Goal: Task Accomplishment & Management: Complete application form

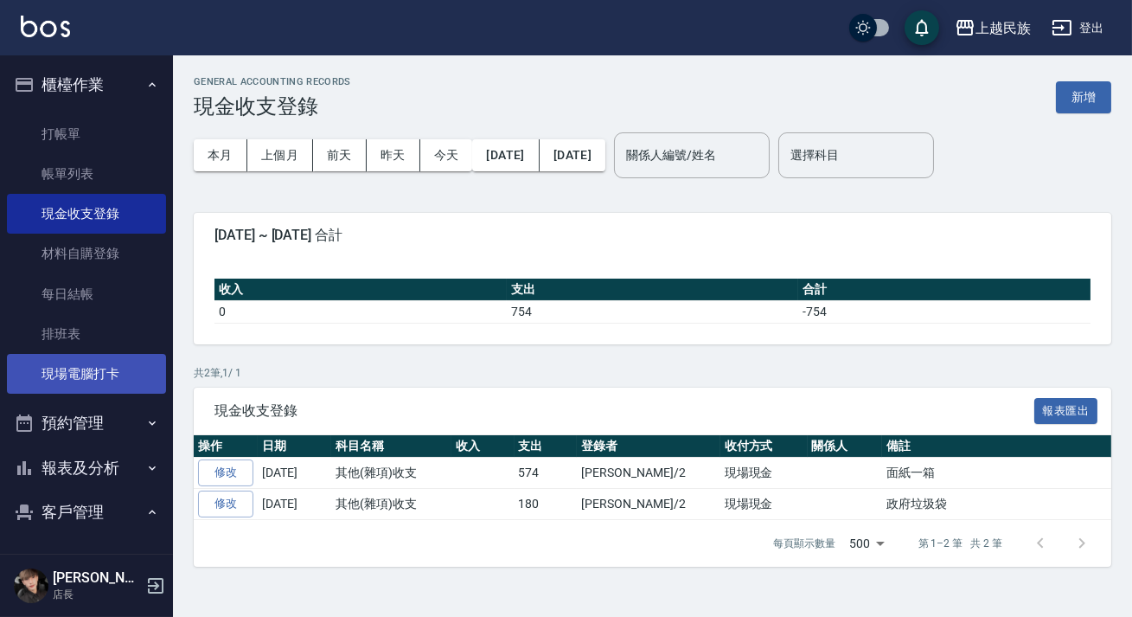
click at [89, 374] on link "現場電腦打卡" at bounding box center [86, 374] width 159 height 40
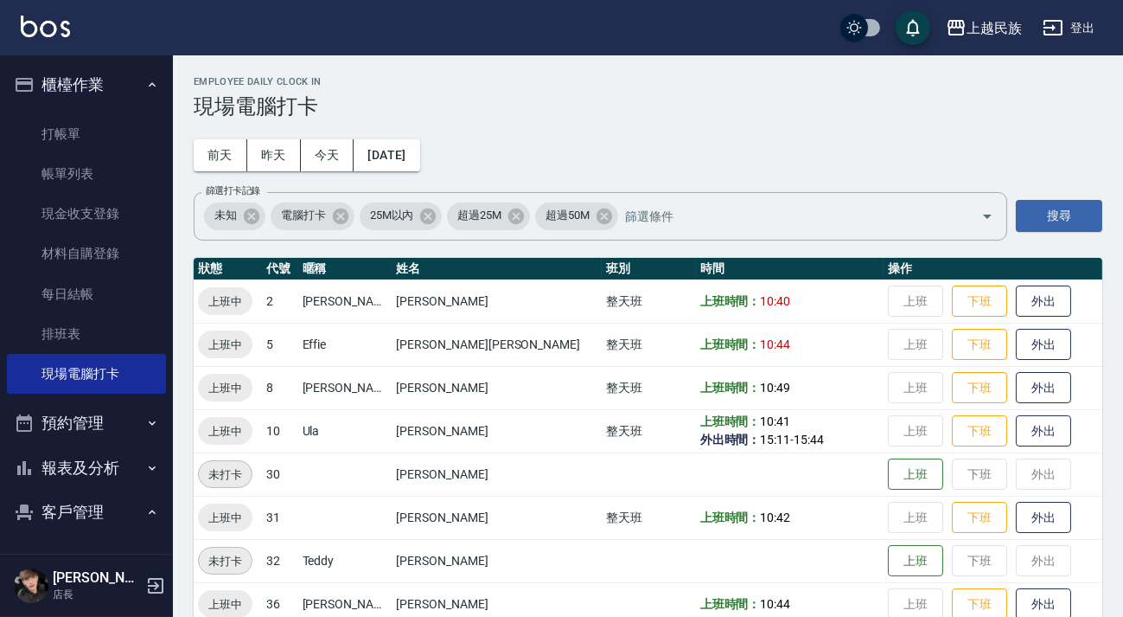
scroll to position [29, 0]
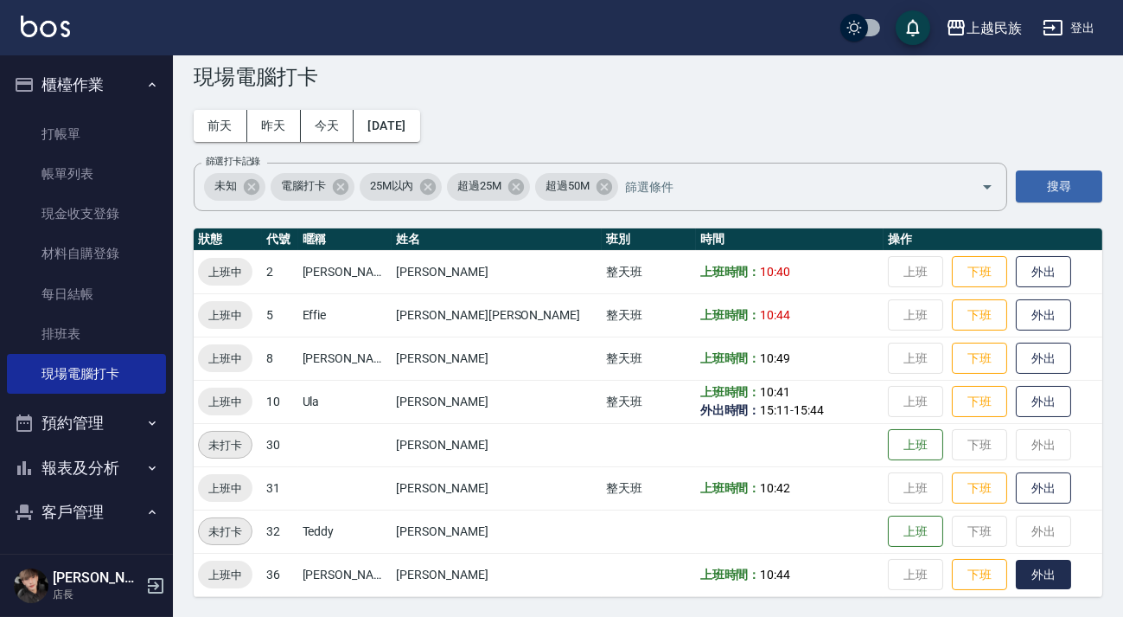
click at [1016, 575] on button "外出" at bounding box center [1043, 574] width 55 height 30
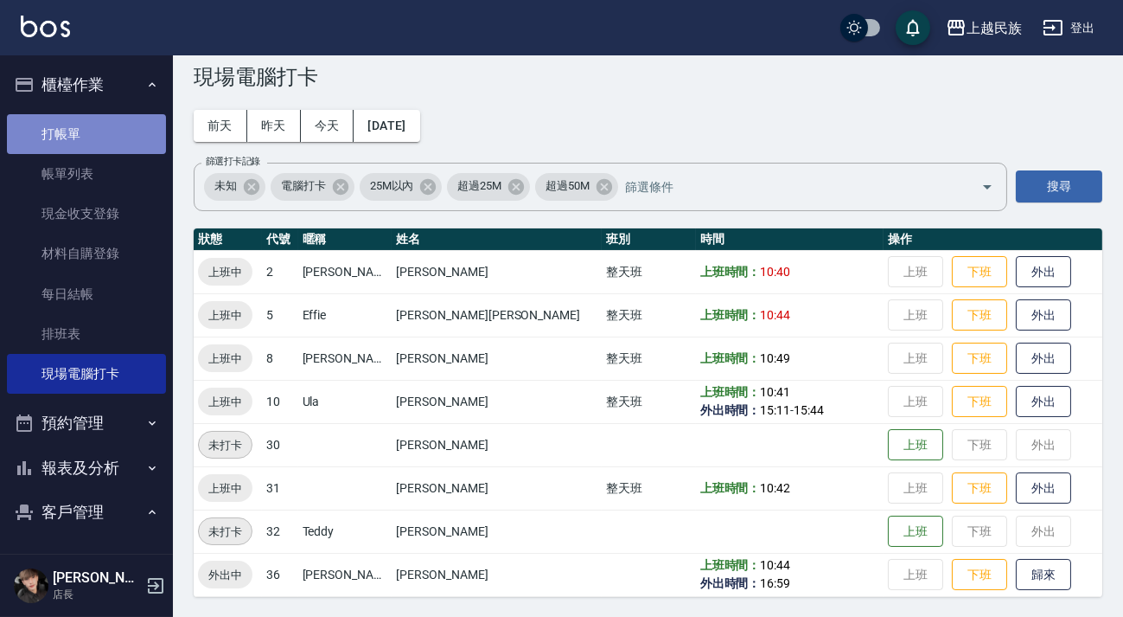
click at [95, 125] on link "打帳單" at bounding box center [86, 134] width 159 height 40
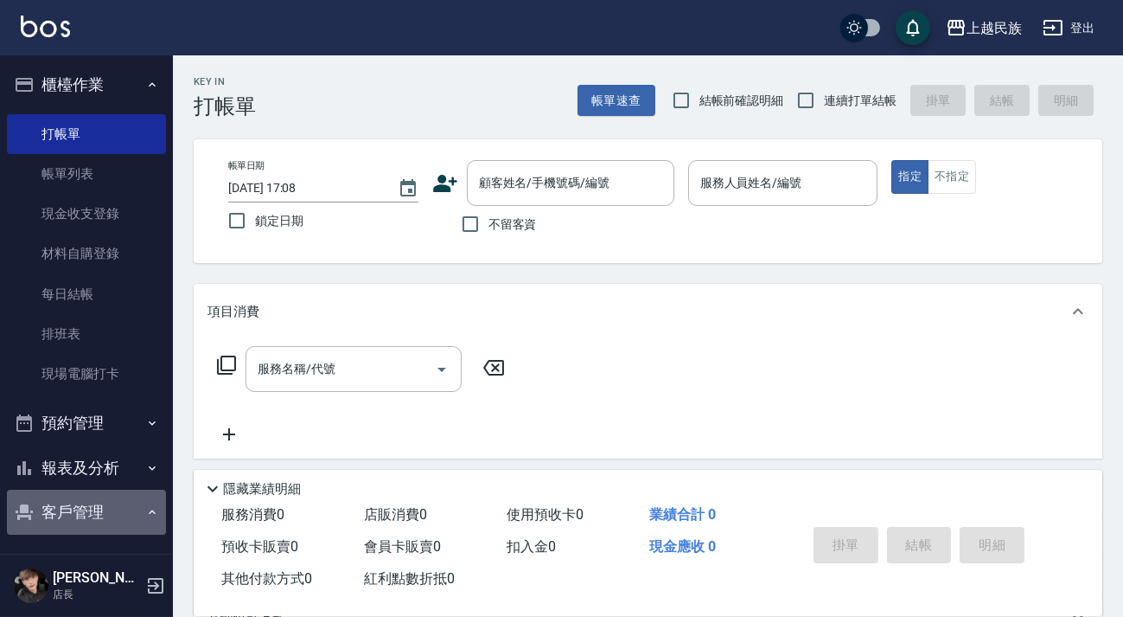
click at [86, 508] on button "客戶管理" at bounding box center [86, 511] width 159 height 45
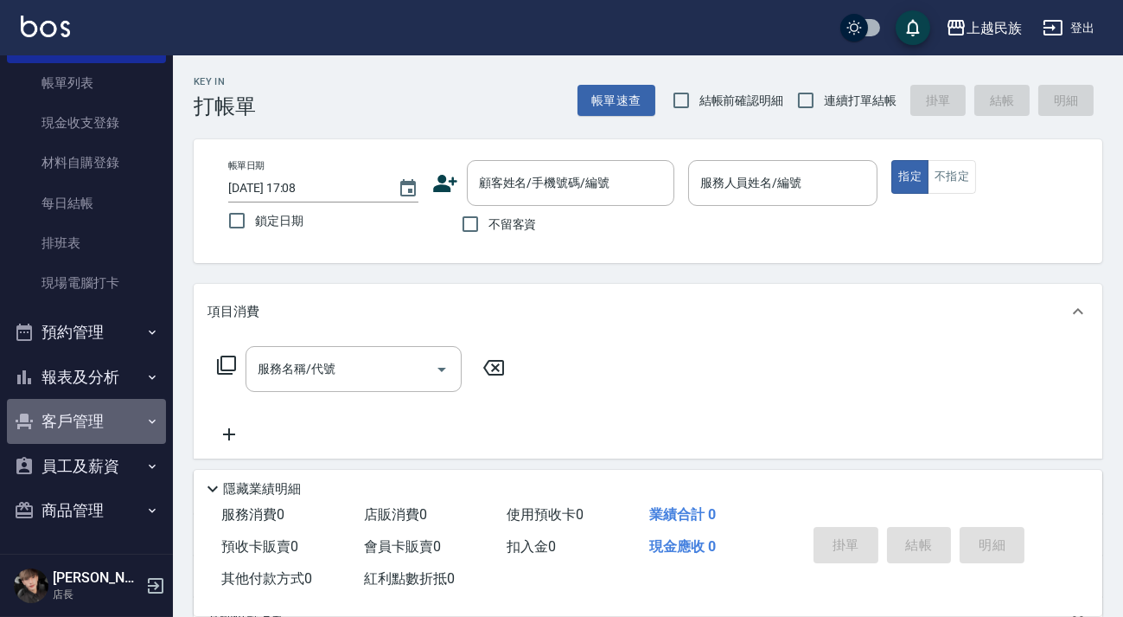
click at [118, 431] on button "客戶管理" at bounding box center [86, 421] width 159 height 45
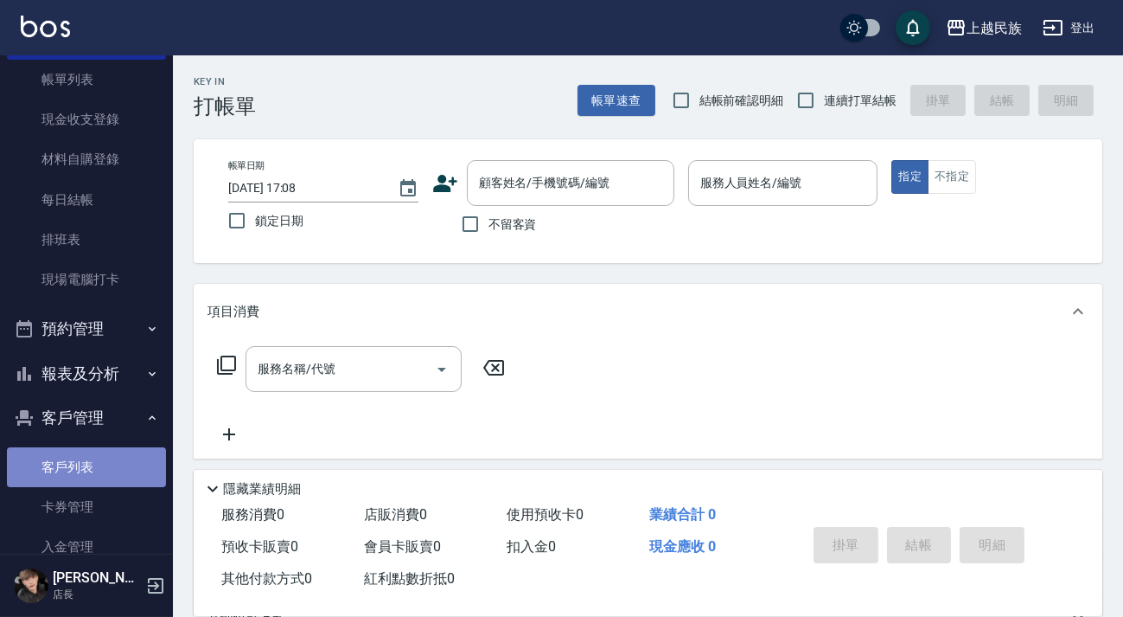
click at [103, 465] on link "客戶列表" at bounding box center [86, 467] width 159 height 40
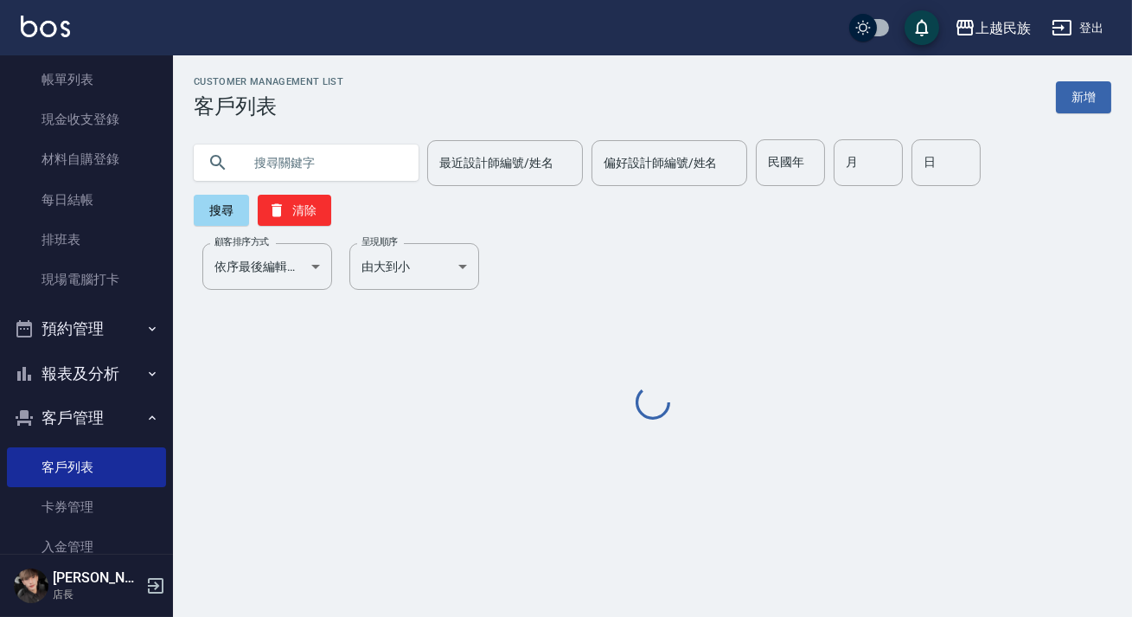
click at [347, 163] on input "text" at bounding box center [323, 162] width 163 height 47
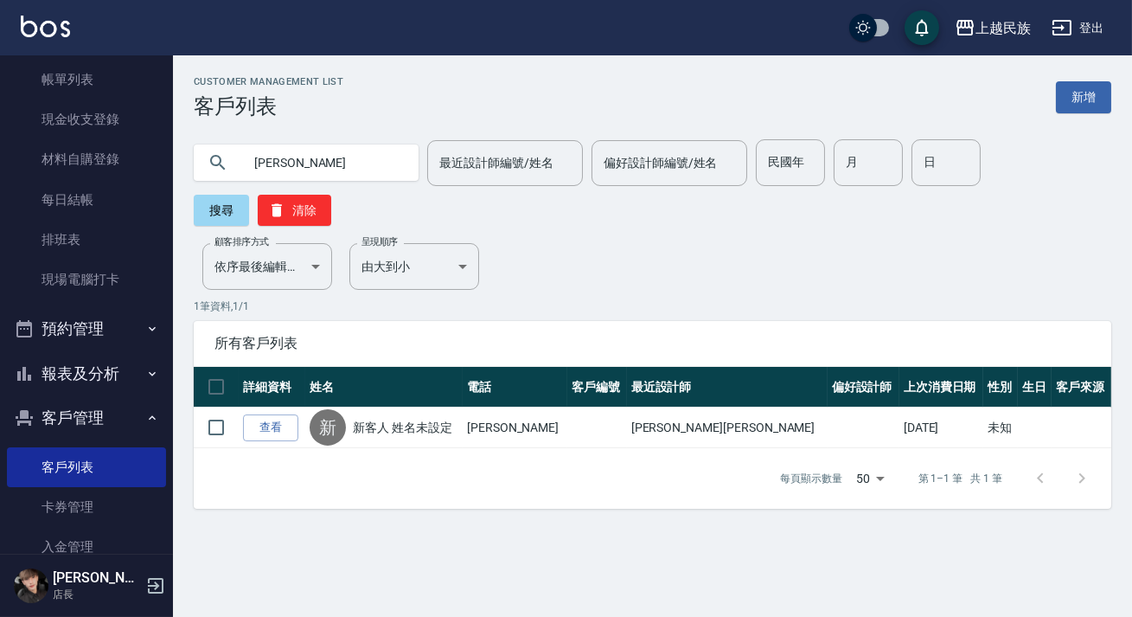
type input "林"
click at [1064, 103] on link "新增" at bounding box center [1083, 97] width 55 height 32
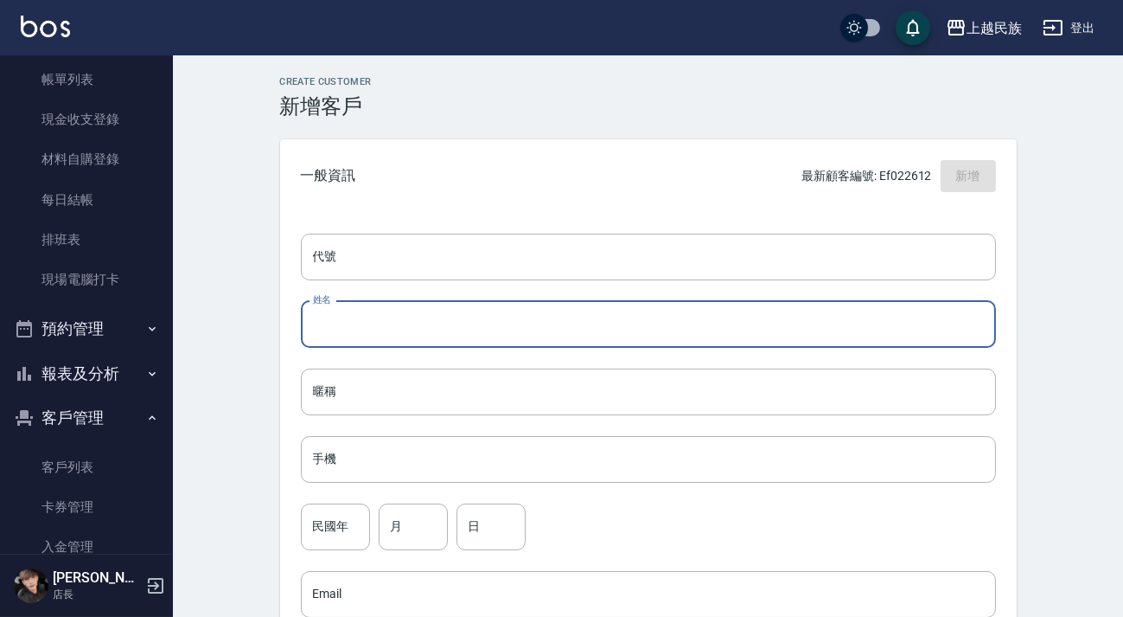
click at [404, 320] on input "姓名" at bounding box center [648, 324] width 695 height 47
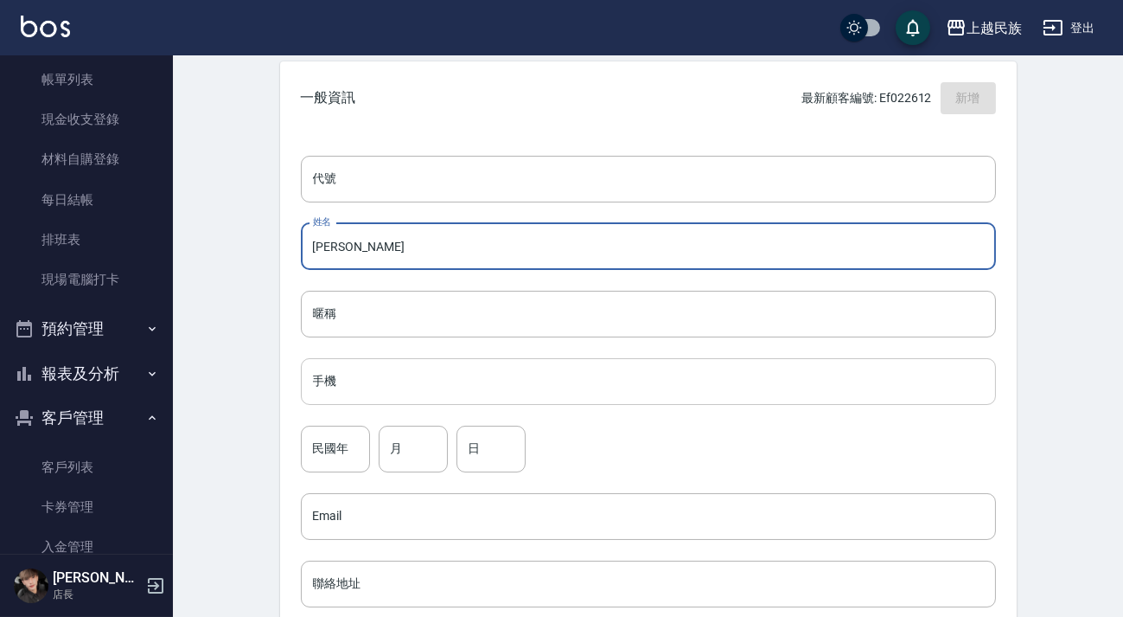
type input "[PERSON_NAME]"
click at [377, 379] on input "手機" at bounding box center [648, 381] width 695 height 47
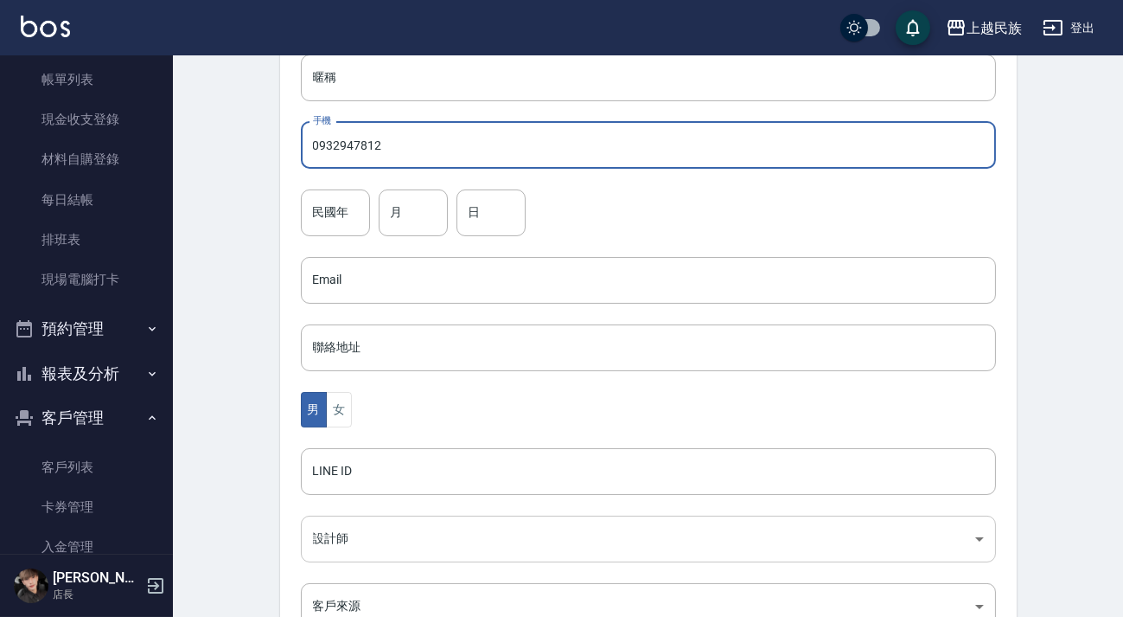
scroll to position [393, 0]
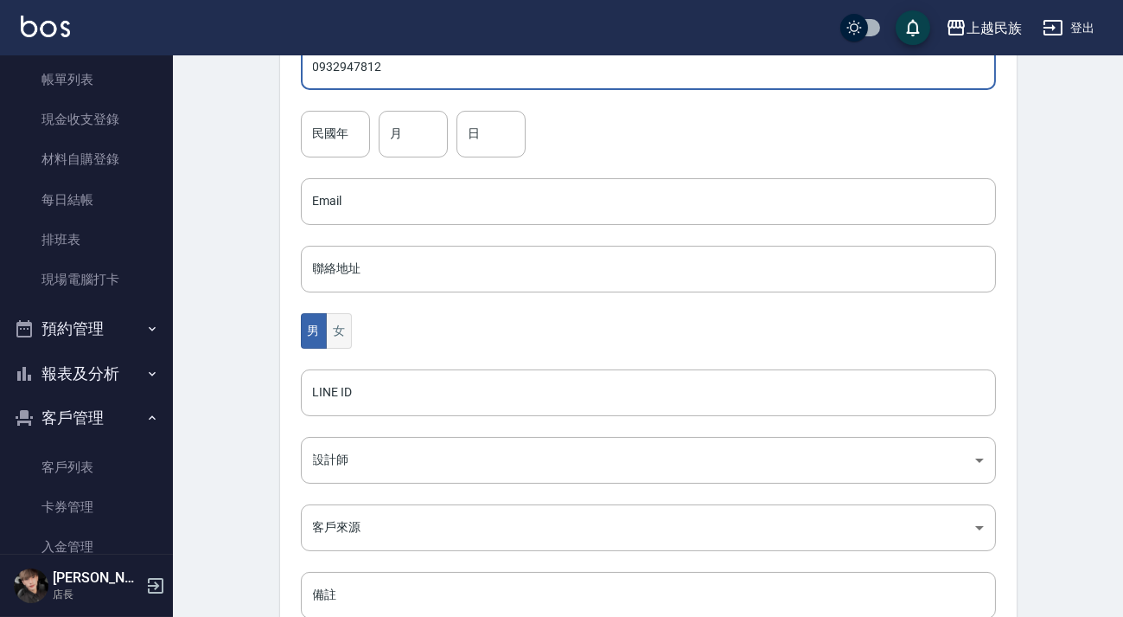
type input "0932947812"
click at [337, 335] on button "女" at bounding box center [339, 330] width 26 height 35
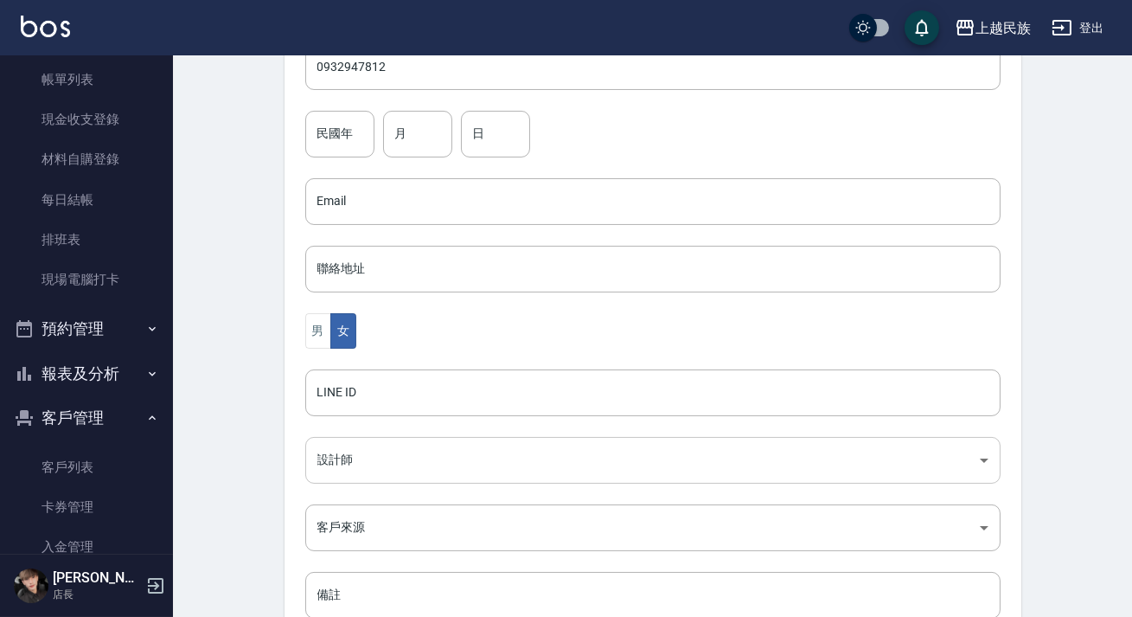
click at [402, 474] on body "上越民族 登出 櫃檯作業 打帳單 帳單列表 現金收支登錄 材料自購登錄 每日結帳 排班表 現場電腦打卡 預約管理 預約管理 單日預約紀錄 單週預約紀錄 報表及…" at bounding box center [566, 170] width 1132 height 1126
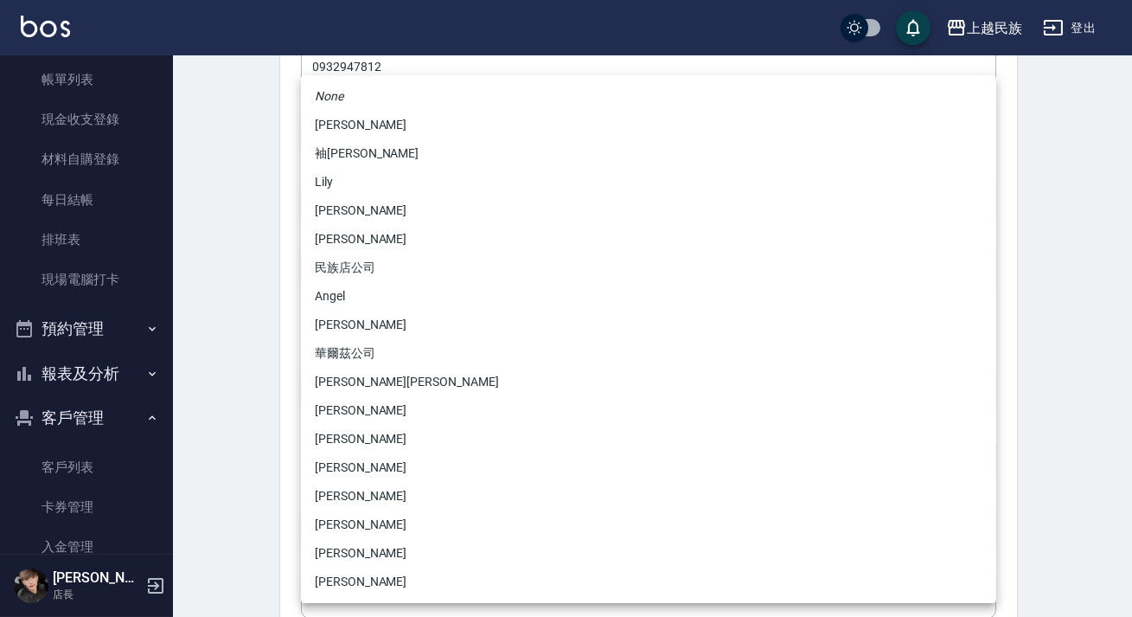
click at [363, 380] on li "[PERSON_NAME][PERSON_NAME]" at bounding box center [648, 382] width 695 height 29
type input "c8d903bb-b6d8-47fe-8ba7-91244d5a57f6"
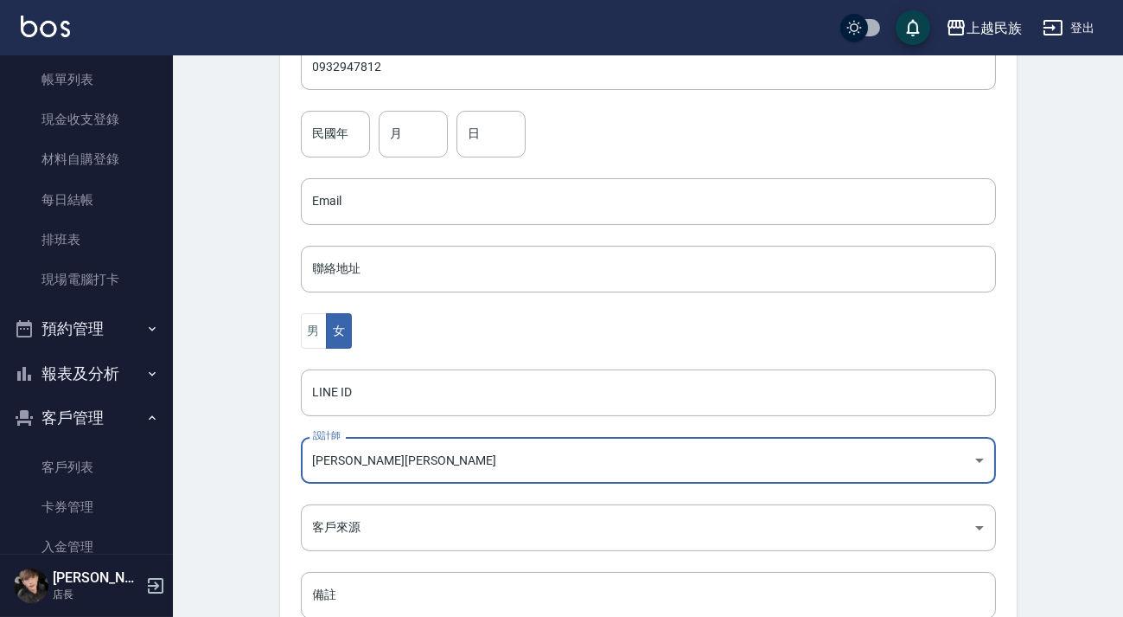
scroll to position [471, 0]
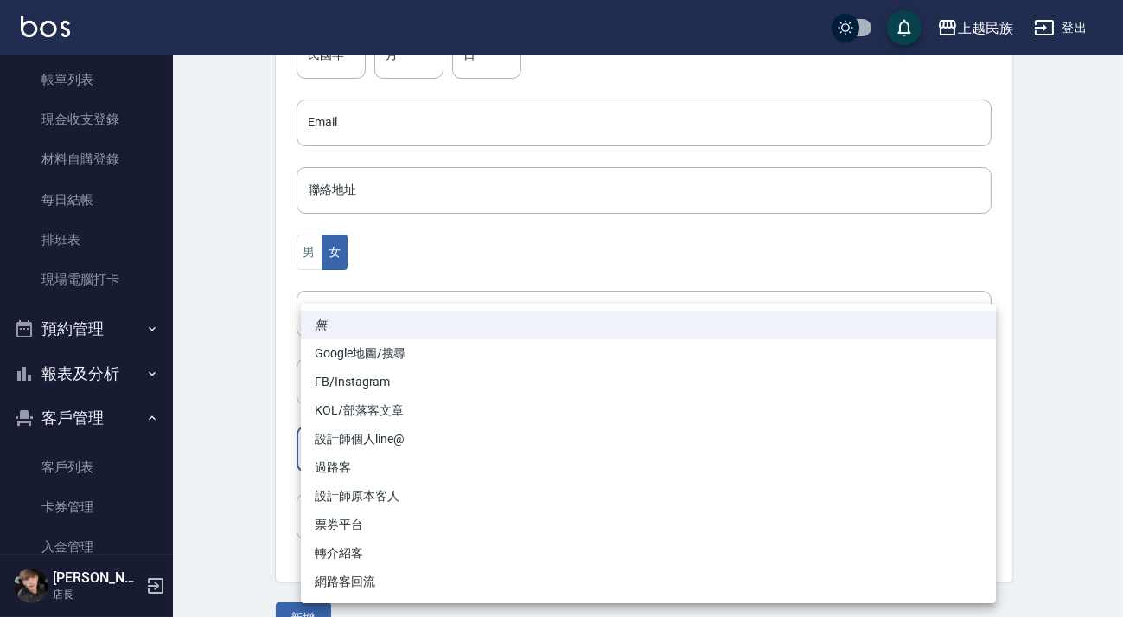
click at [388, 446] on body "上越民族 登出 櫃檯作業 打帳單 帳單列表 現金收支登錄 材料自購登錄 每日結帳 排班表 現場電腦打卡 預約管理 預約管理 單日預約紀錄 單週預約紀錄 報表及…" at bounding box center [561, 92] width 1123 height 1126
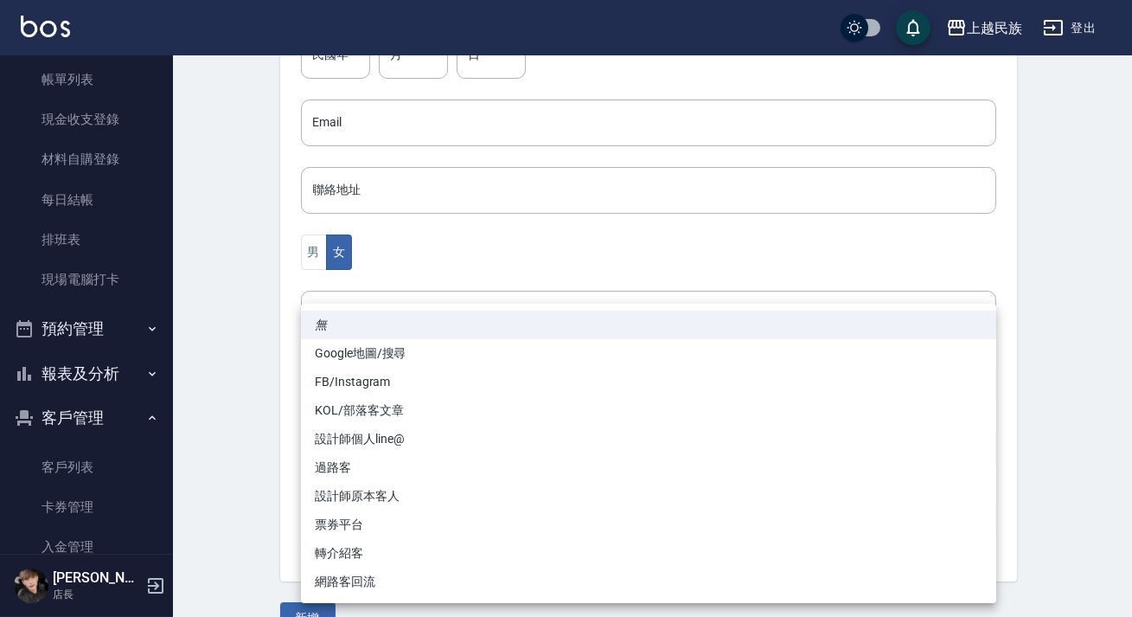
click at [409, 494] on li "設計師原本客人" at bounding box center [648, 496] width 695 height 29
type input "設計師原本客人"
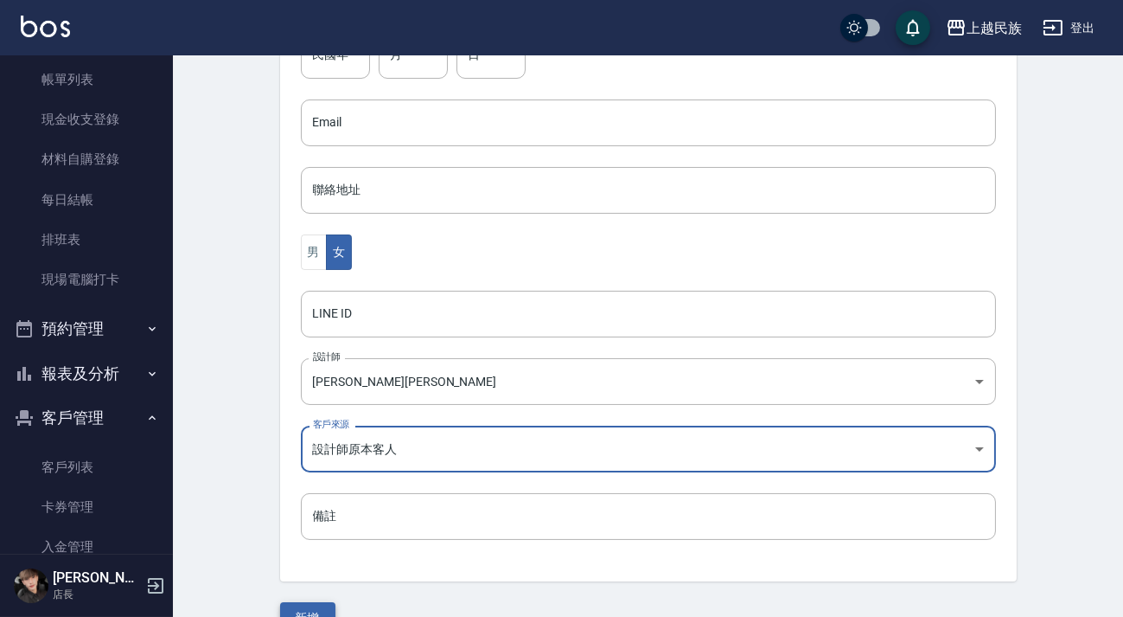
scroll to position [508, 0]
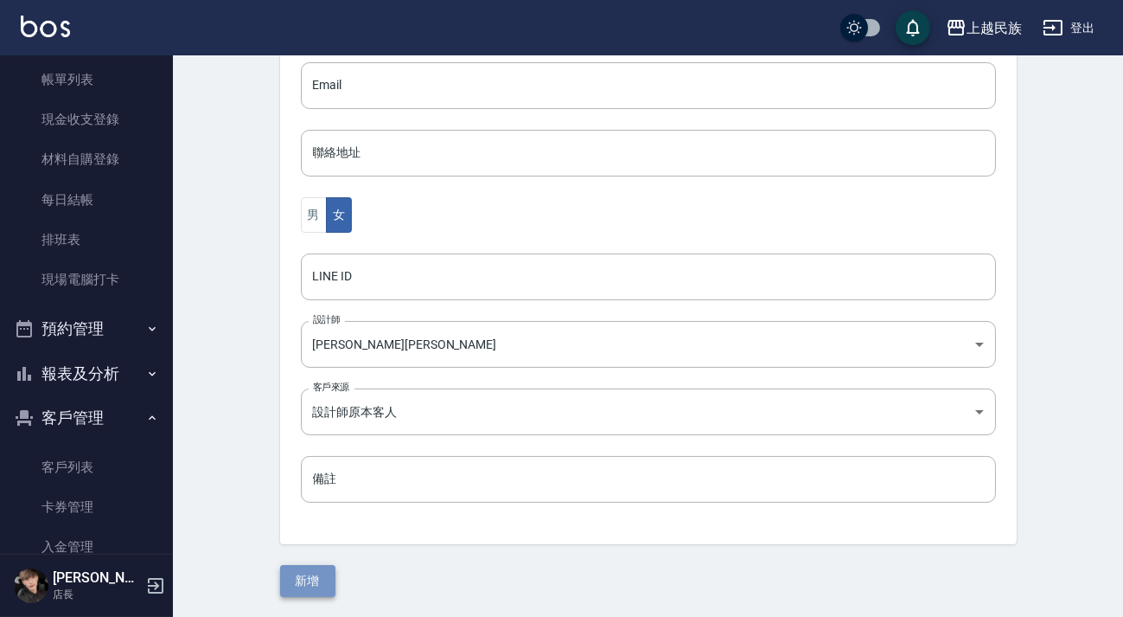
click at [318, 566] on button "新增" at bounding box center [307, 581] width 55 height 32
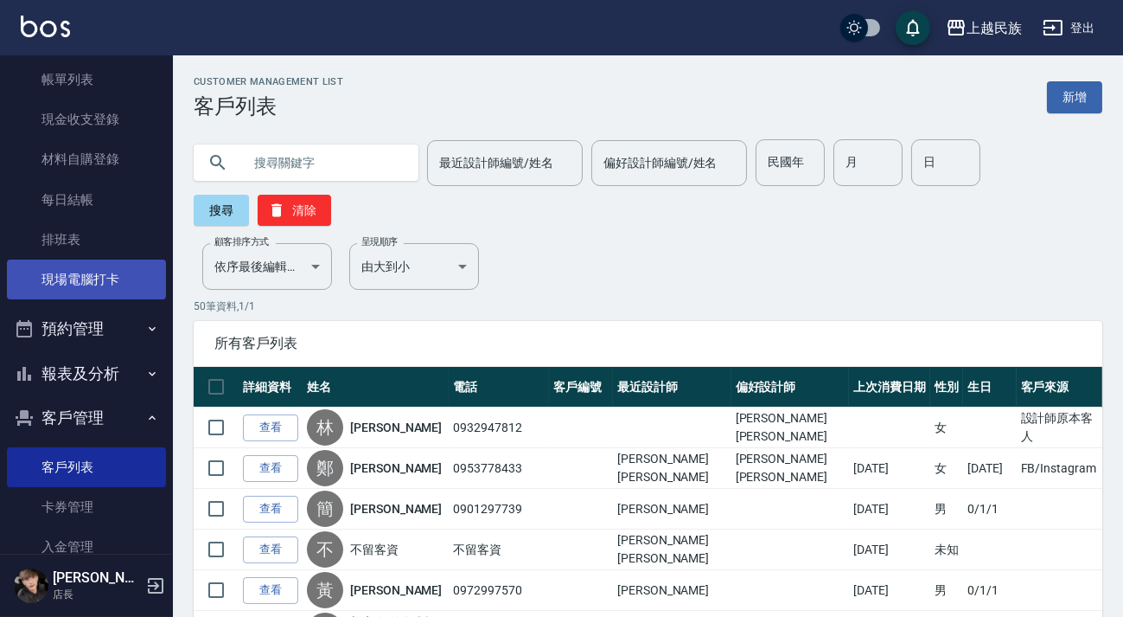
click at [93, 279] on link "現場電腦打卡" at bounding box center [86, 279] width 159 height 40
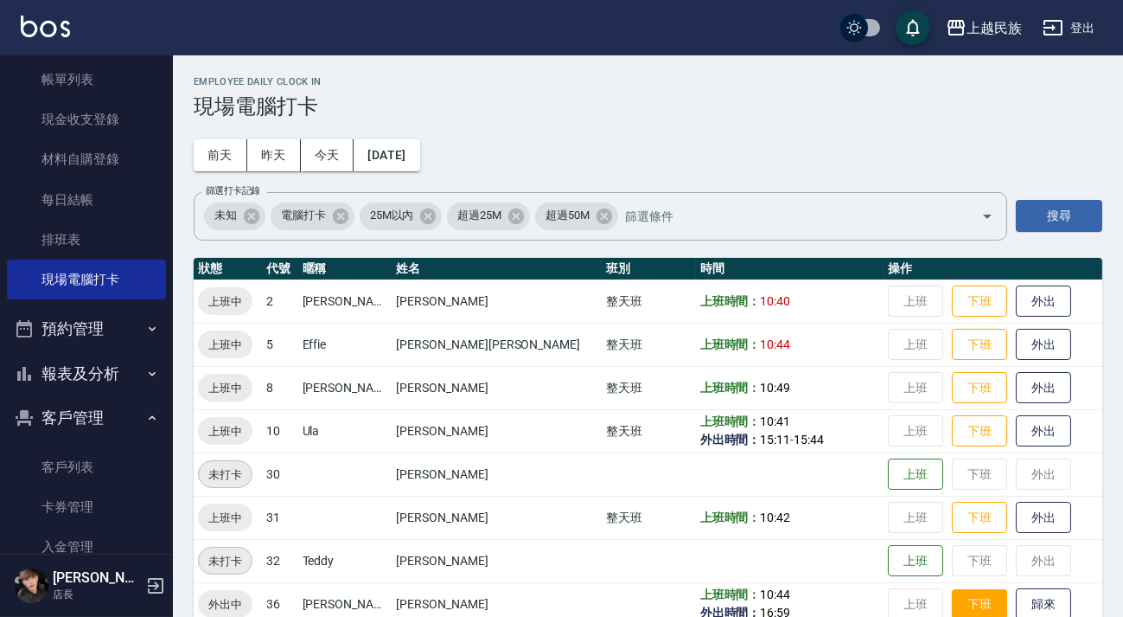
scroll to position [29, 0]
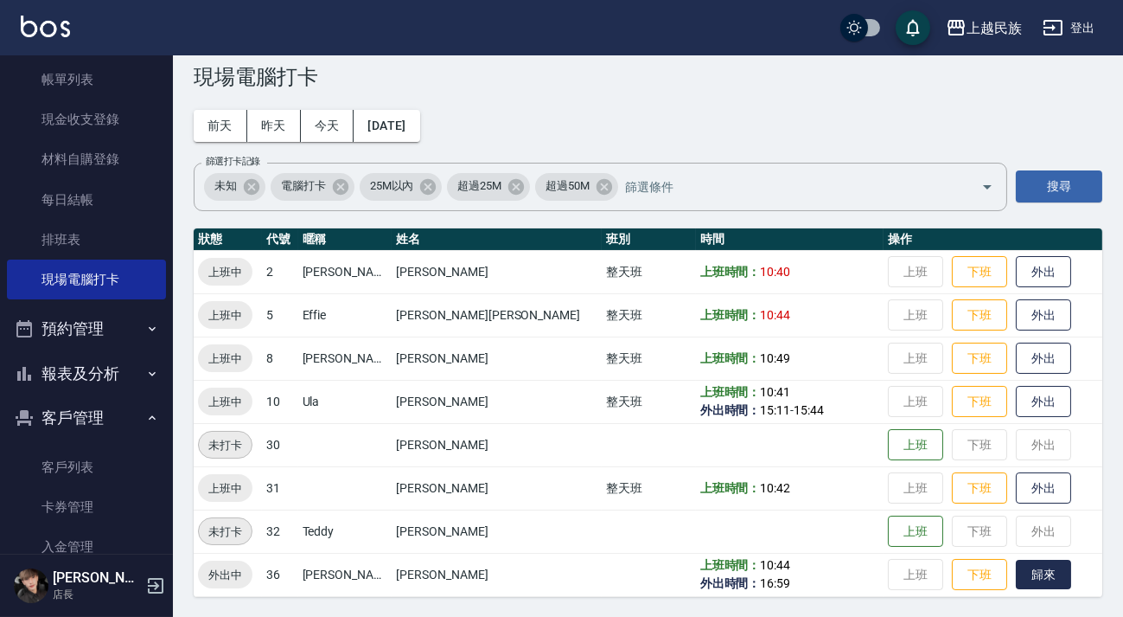
click at [1016, 577] on button "歸來" at bounding box center [1043, 574] width 55 height 30
